Goal: Task Accomplishment & Management: Manage account settings

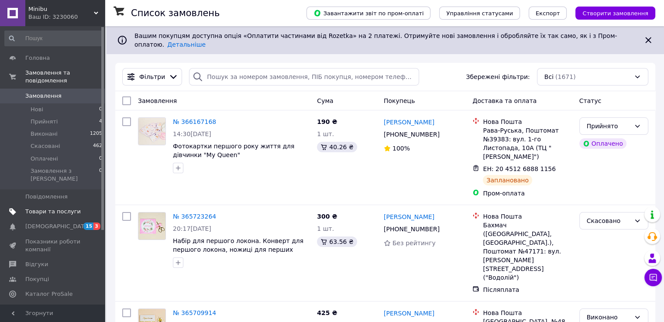
click at [57, 208] on span "Товари та послуги" at bounding box center [52, 212] width 55 height 8
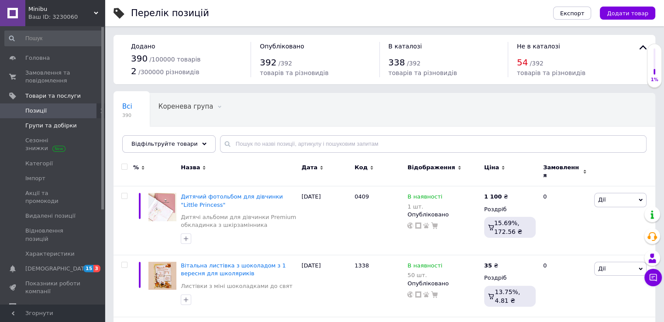
click at [47, 127] on span "Групи та добірки" at bounding box center [50, 126] width 51 height 8
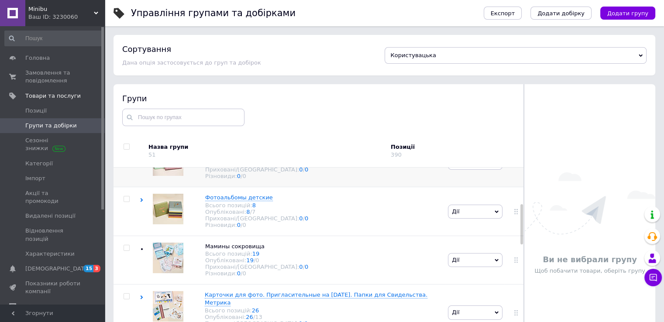
scroll to position [175, 0]
click at [236, 249] on span "Мамины сокровища" at bounding box center [234, 245] width 59 height 7
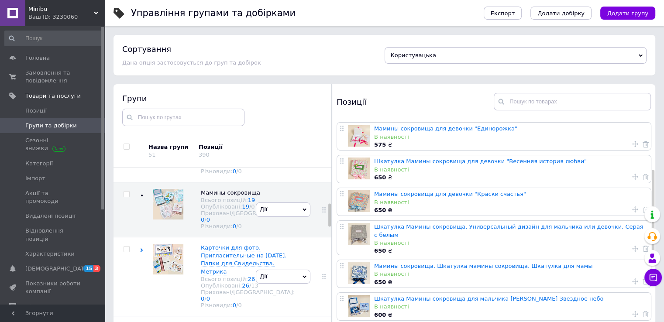
scroll to position [131, 0]
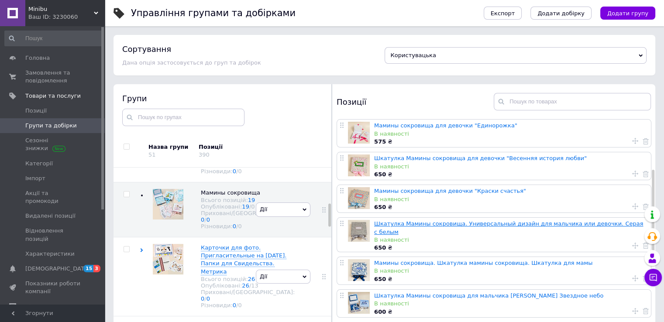
click at [459, 227] on link "Шкатулка Мамины сокровища. Универсальный дизайн для мальчика или девочки. Серая…" at bounding box center [508, 227] width 269 height 14
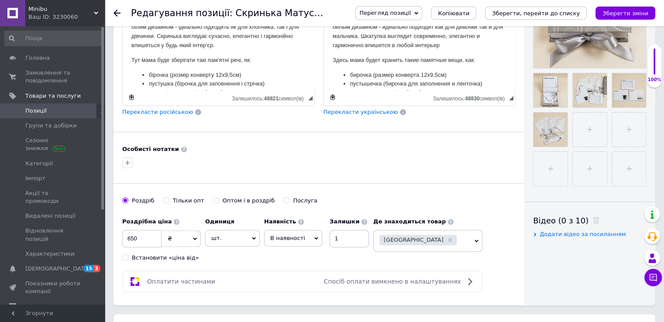
scroll to position [305, 0]
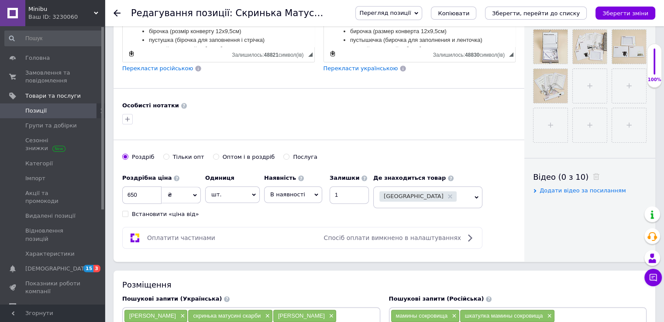
click at [314, 194] on icon at bounding box center [316, 195] width 4 height 4
click at [305, 210] on li "Немає в наявності" at bounding box center [292, 216] width 57 height 20
drag, startPoint x: 353, startPoint y: 193, endPoint x: 340, endPoint y: 192, distance: 13.5
click at [346, 192] on input "1" at bounding box center [365, 194] width 39 height 17
type input "0"
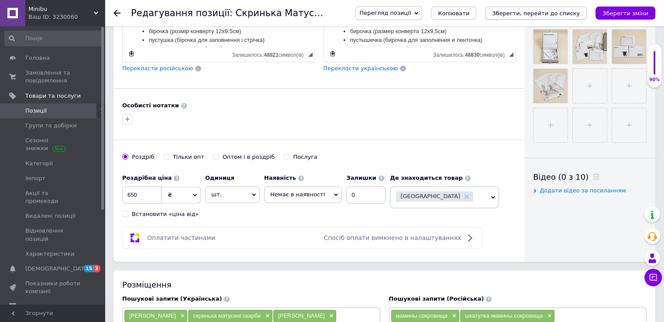
click at [459, 13] on icon "Зберегти, перейти до списку" at bounding box center [536, 13] width 88 height 7
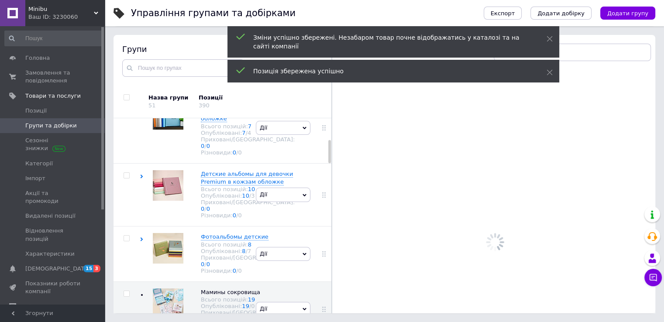
scroll to position [190, 0]
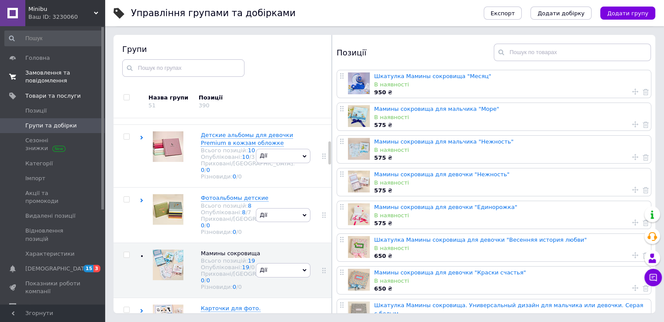
click at [43, 66] on link "Замовлення та повідомлення 0 0" at bounding box center [53, 76] width 107 height 23
